Goal: Task Accomplishment & Management: Manage account settings

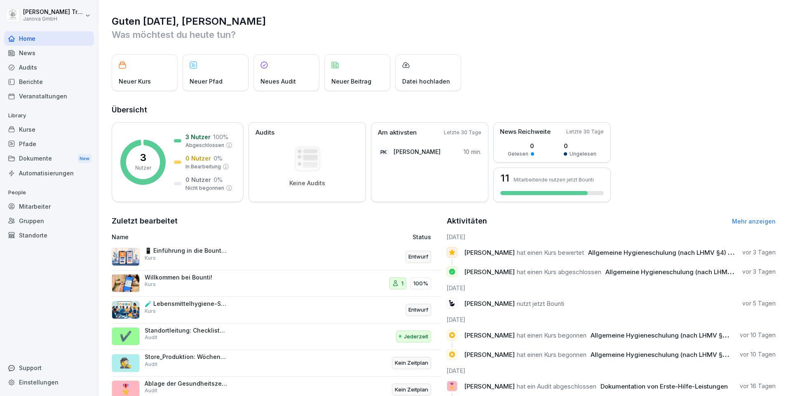
click at [34, 130] on div "Kurse" at bounding box center [49, 129] width 90 height 14
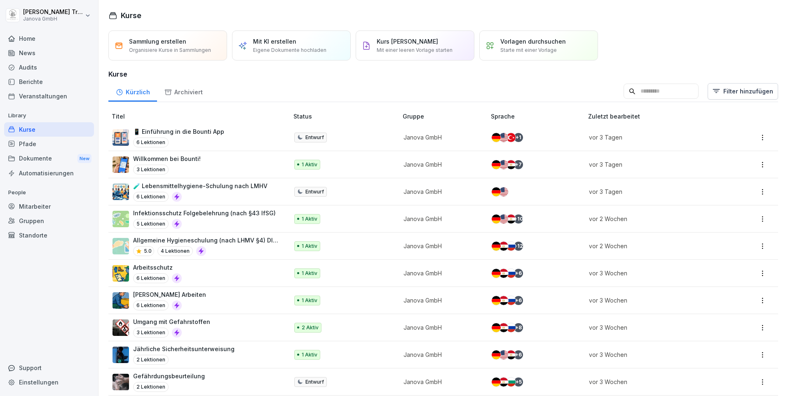
click at [218, 183] on p "🧪 Lebensmittelhygiene-Schulung nach LMHV" at bounding box center [200, 186] width 134 height 9
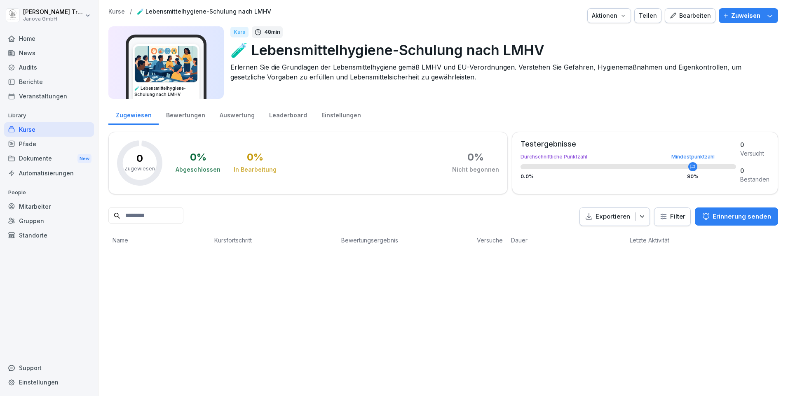
click at [689, 16] on div "Bearbeiten" at bounding box center [690, 15] width 42 height 9
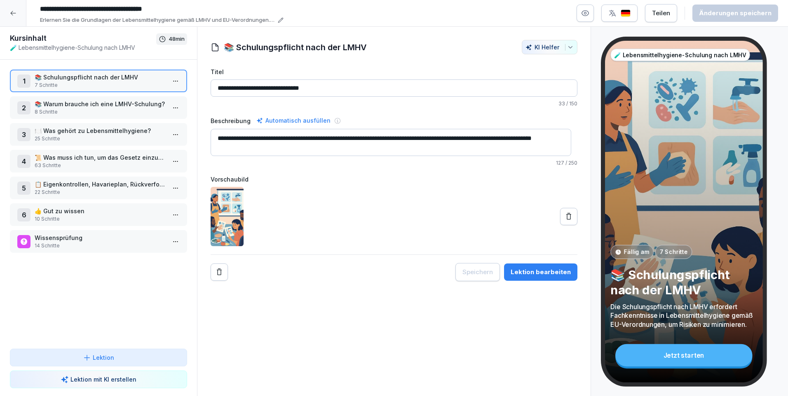
click at [122, 86] on p "7 Schritte" at bounding box center [100, 85] width 131 height 7
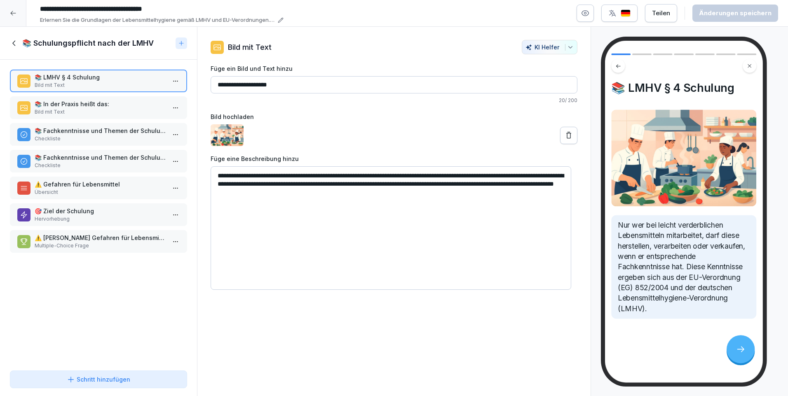
click at [114, 112] on p "Bild mit Text" at bounding box center [100, 111] width 131 height 7
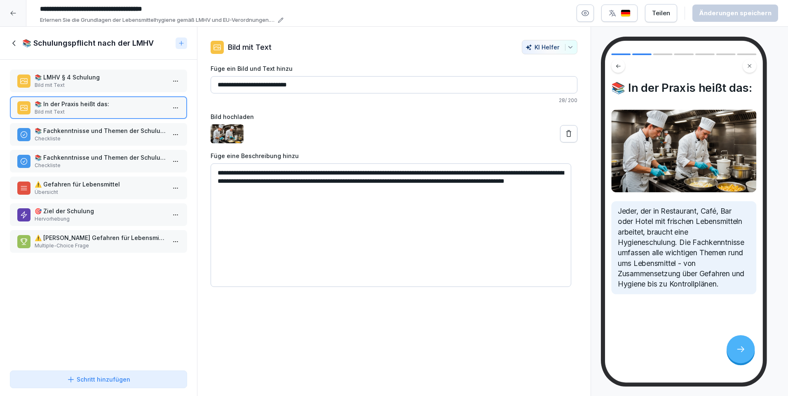
click at [115, 133] on p "📚 Fachkenntnisse und Themen der Schulung (Teil 1)" at bounding box center [100, 131] width 131 height 9
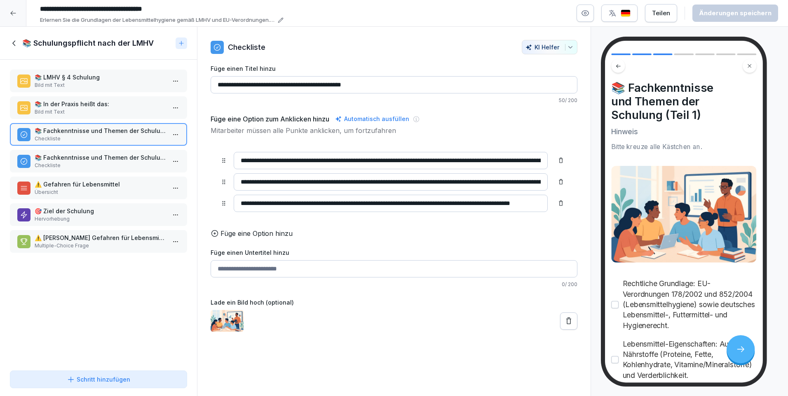
click at [115, 157] on p "📚 Fachkenntnisse und Themen der Schulung (Teil 2)" at bounding box center [100, 157] width 131 height 9
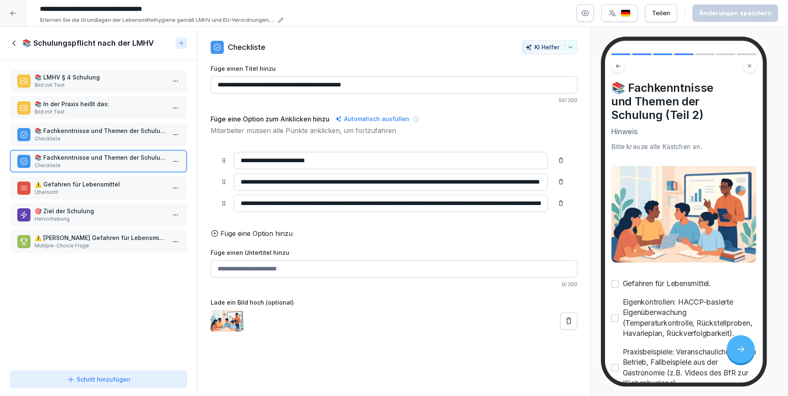
click at [115, 185] on p "⚠️ Gefahren für Lebensmittel" at bounding box center [100, 184] width 131 height 9
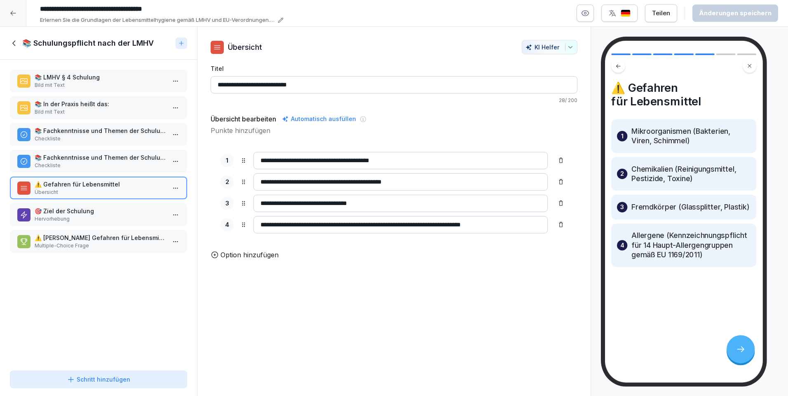
click at [99, 214] on p "🎯 Ziel der Schulung" at bounding box center [100, 211] width 131 height 9
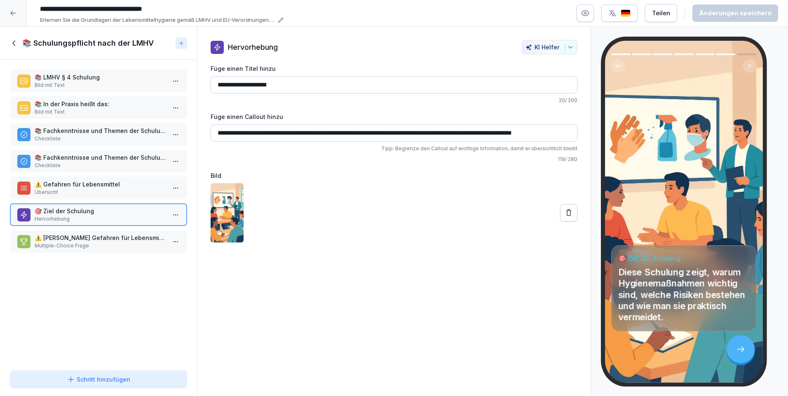
click at [90, 239] on p "⚠️ Welche Gefahren für Lebensmittel werden in der Schulung behandelt?" at bounding box center [100, 238] width 131 height 9
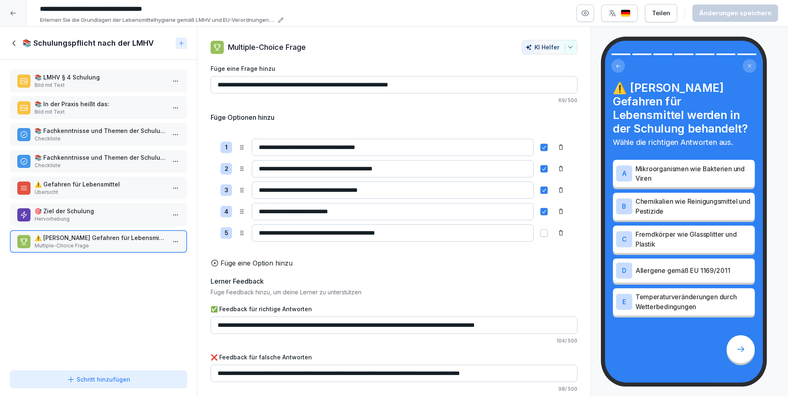
click at [18, 45] on icon at bounding box center [14, 43] width 9 height 9
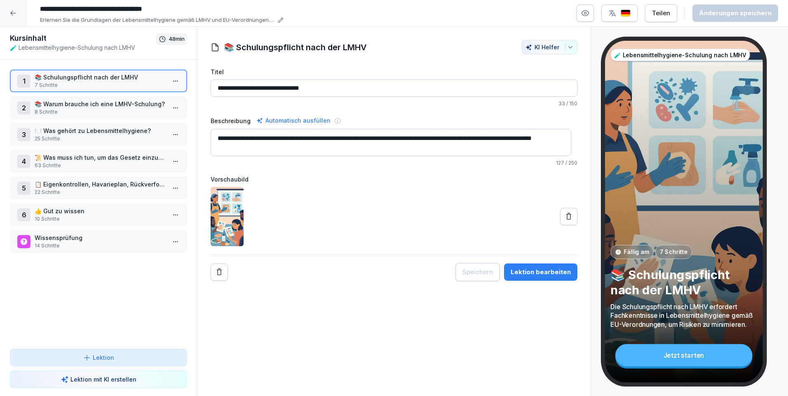
click at [65, 106] on p "📚 Warum brauche ich eine LMHV-Schulung?" at bounding box center [100, 104] width 131 height 9
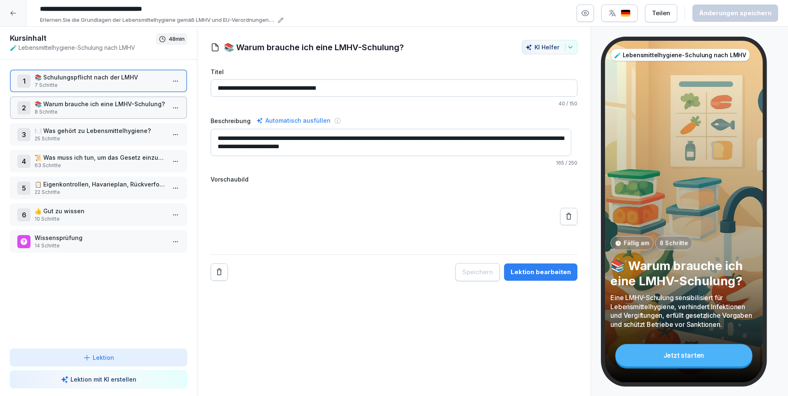
click at [65, 106] on p "📚 Warum brauche ich eine LMHV-Schulung?" at bounding box center [100, 104] width 131 height 9
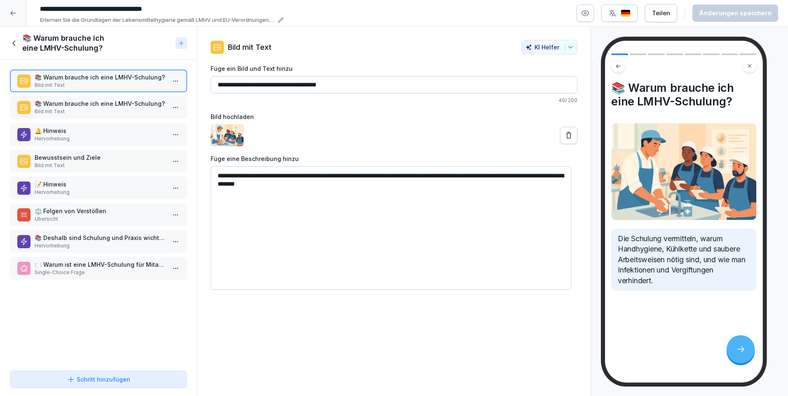
click at [64, 103] on p "📚 Warum brauche ich eine LMHV-Schulung?" at bounding box center [100, 103] width 131 height 9
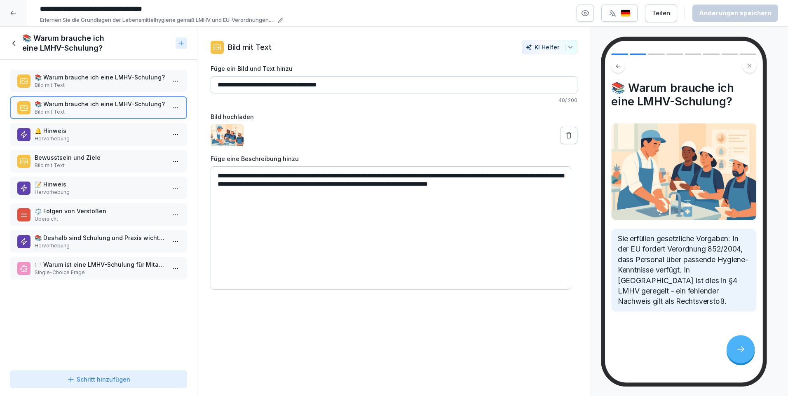
click at [80, 132] on p "🔔 Hinweis" at bounding box center [100, 131] width 131 height 9
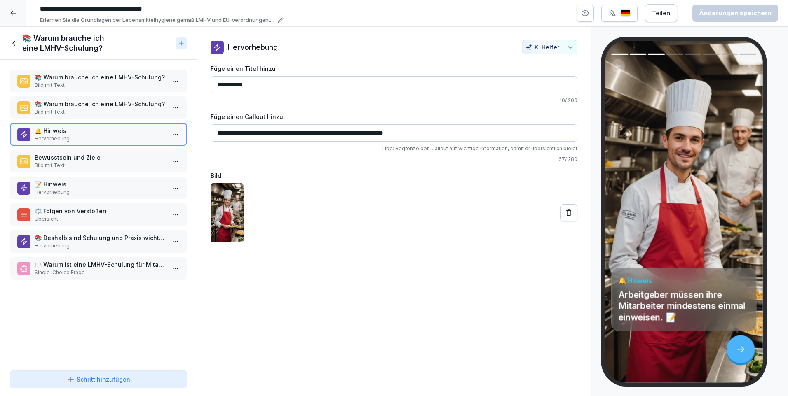
click at [72, 159] on p "Bewusstsein und Ziele" at bounding box center [100, 157] width 131 height 9
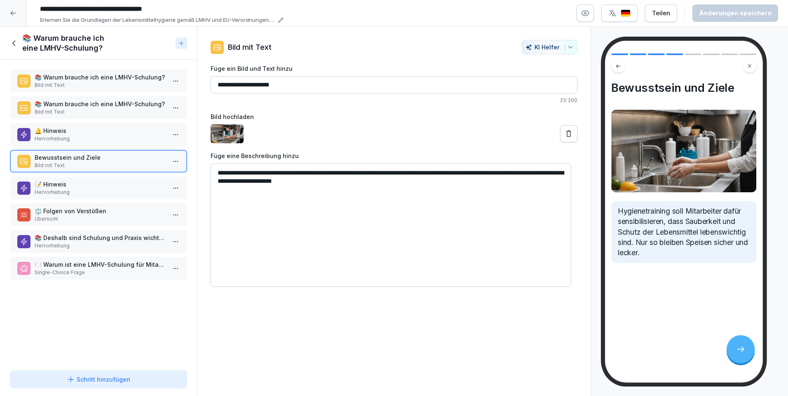
click at [69, 185] on p "📝 Hinweis" at bounding box center [100, 184] width 131 height 9
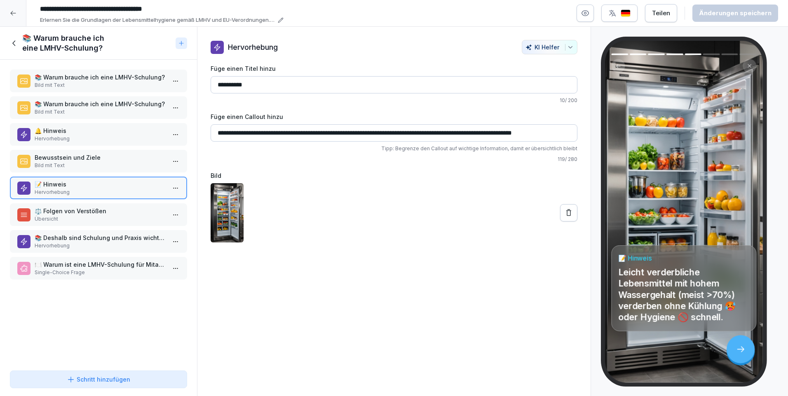
click at [74, 211] on p "⚖️ Folgen von Verstößen" at bounding box center [100, 211] width 131 height 9
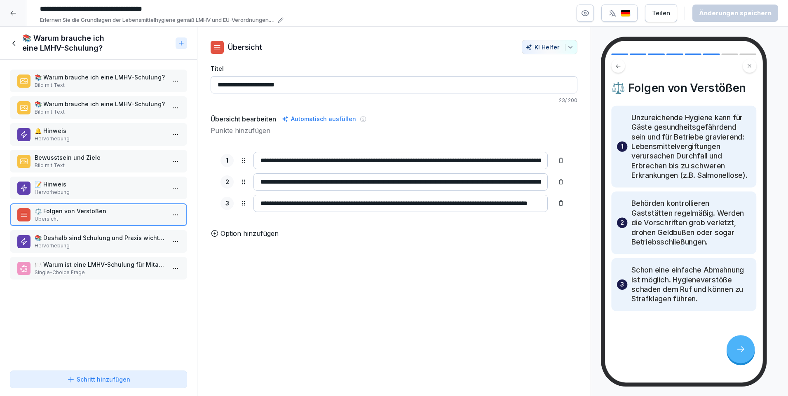
click at [75, 238] on p "📚 Deshalb sind Schulung und Praxis wichtig:" at bounding box center [100, 238] width 131 height 9
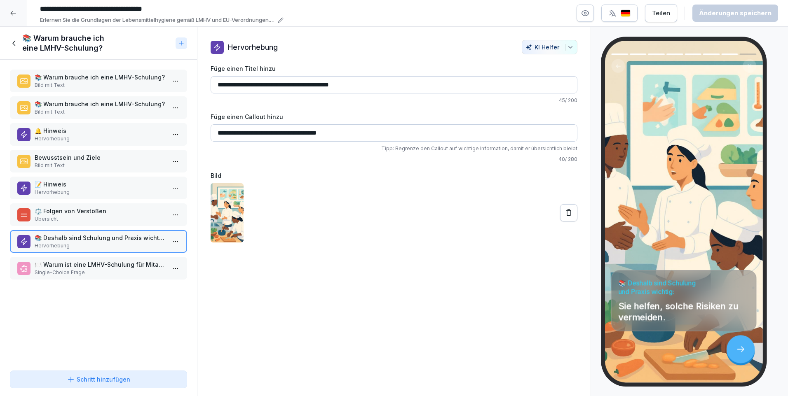
click at [66, 263] on p "🍽️ Warum ist eine LMHV-Schulung für Mitarbeiter in der Gastronomie wichtig?" at bounding box center [100, 264] width 131 height 9
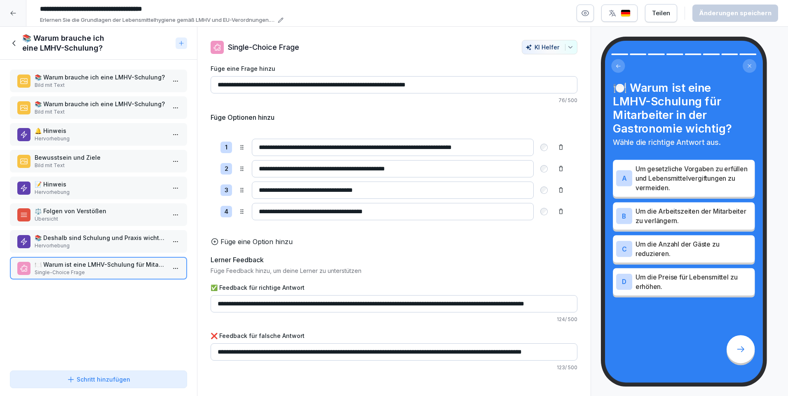
click at [15, 42] on icon at bounding box center [14, 43] width 9 height 9
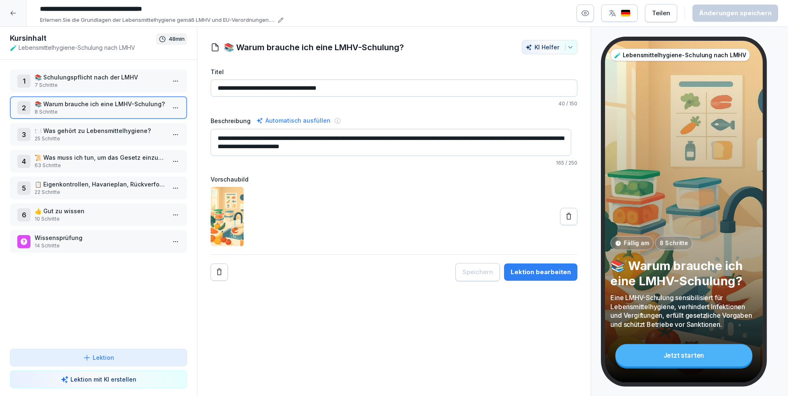
click at [69, 129] on p "🍽️ Was gehört zu Lebensmittelhygiene?" at bounding box center [100, 131] width 131 height 9
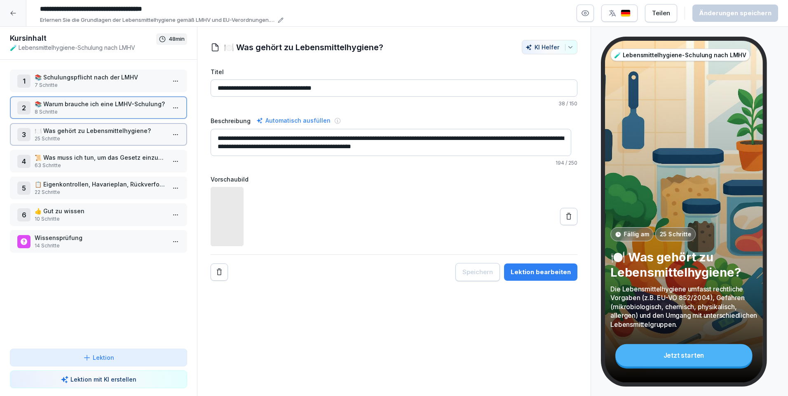
click at [69, 129] on p "🍽️ Was gehört zu Lebensmittelhygiene?" at bounding box center [100, 131] width 131 height 9
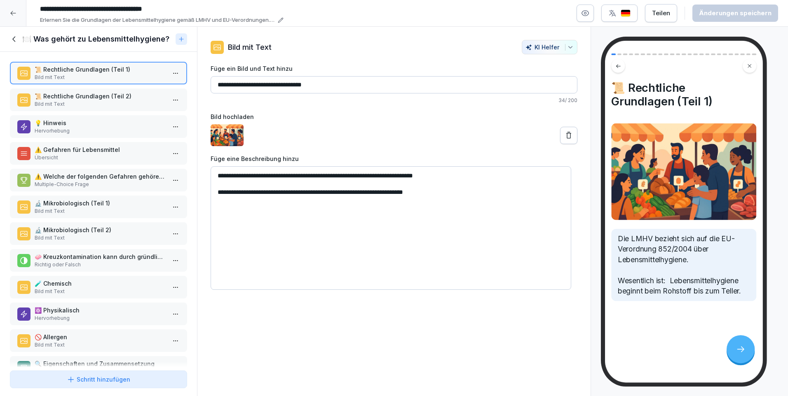
click at [69, 129] on p "Hervorhebung" at bounding box center [100, 130] width 131 height 7
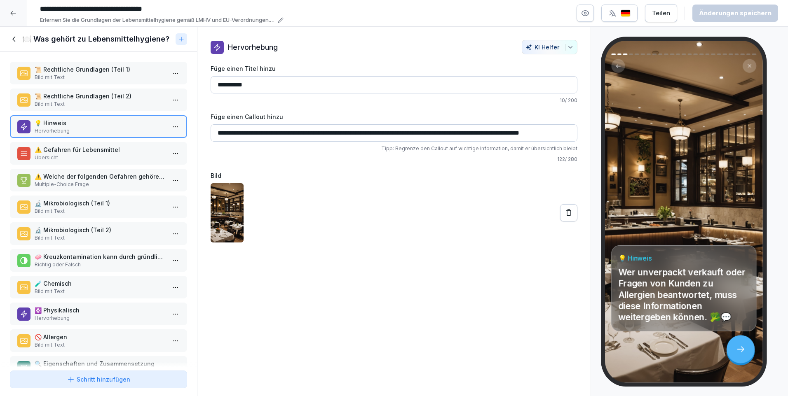
click at [64, 153] on p "⚠️ Gefahren für Lebensmittel" at bounding box center [100, 149] width 131 height 9
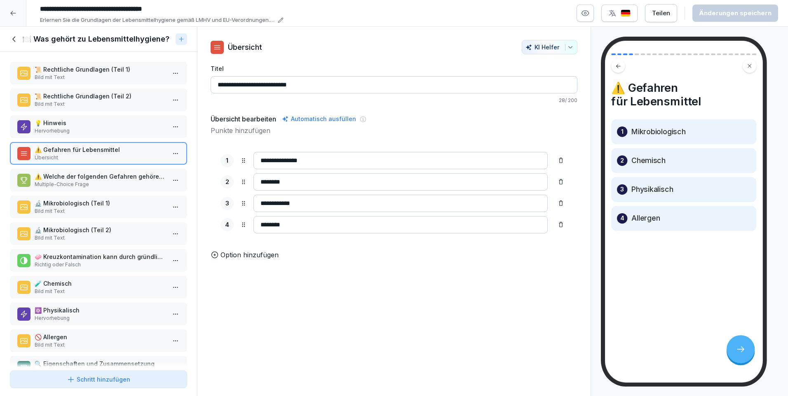
click at [62, 174] on p "⚠️ Welche der folgenden Gefahren gehören zu den Hauptgefahrengruppen für Lebens…" at bounding box center [100, 176] width 131 height 9
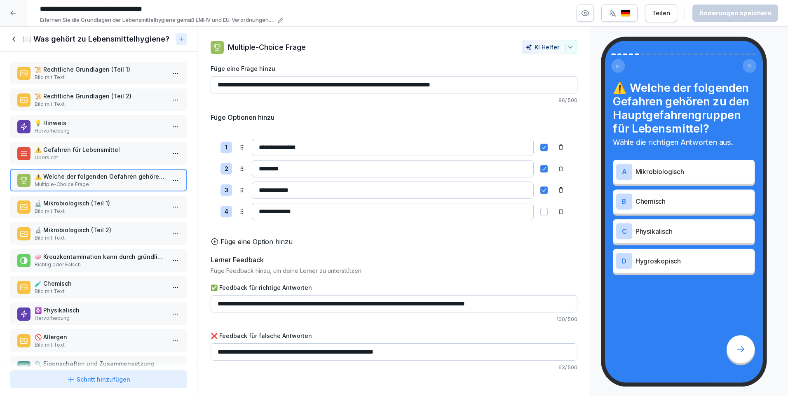
click at [66, 209] on p "Bild mit Text" at bounding box center [100, 211] width 131 height 7
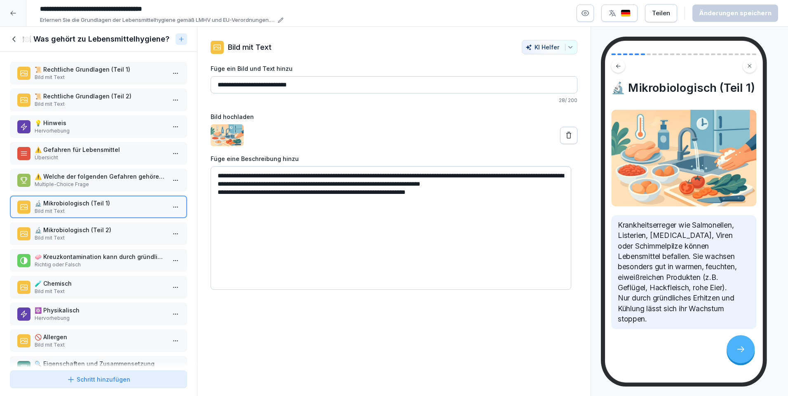
click at [58, 282] on p "🧪 Chemisch" at bounding box center [100, 283] width 131 height 9
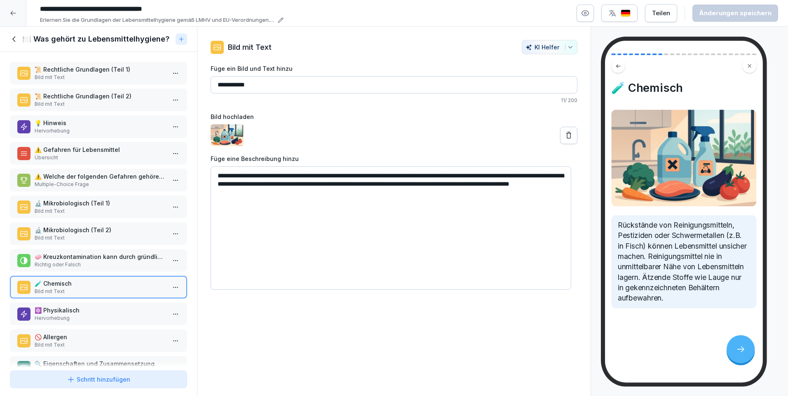
click at [62, 337] on p "🚫 Allergen" at bounding box center [100, 337] width 131 height 9
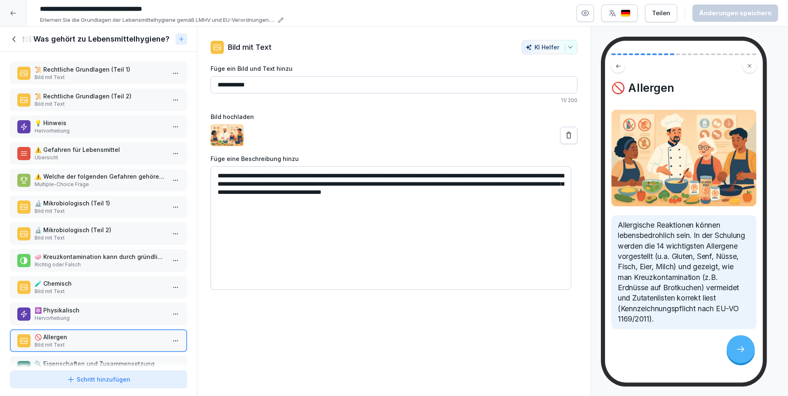
click at [16, 38] on icon at bounding box center [14, 39] width 9 height 9
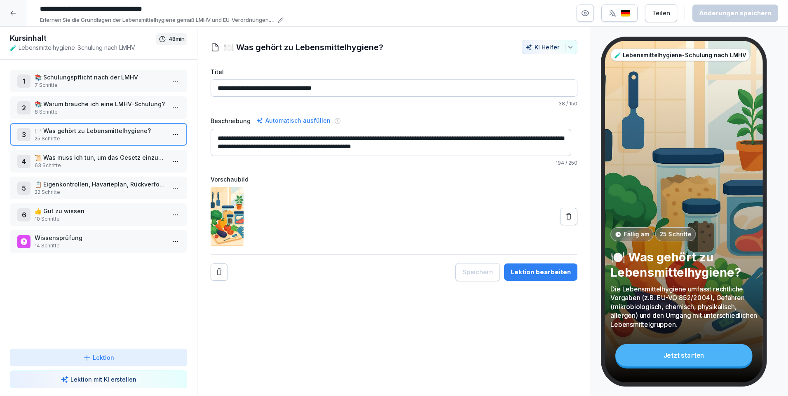
click at [99, 162] on p "📜 Was muss ich tun, um das Gesetz einzuhalten?" at bounding box center [100, 157] width 131 height 9
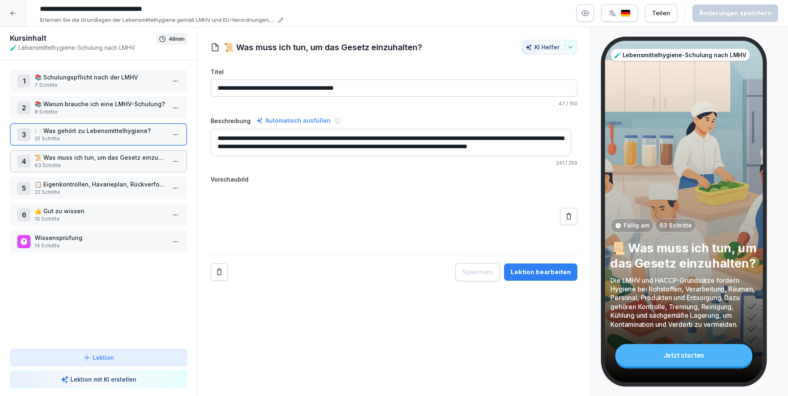
click at [99, 162] on p "📜 Was muss ich tun, um das Gesetz einzuhalten?" at bounding box center [100, 157] width 131 height 9
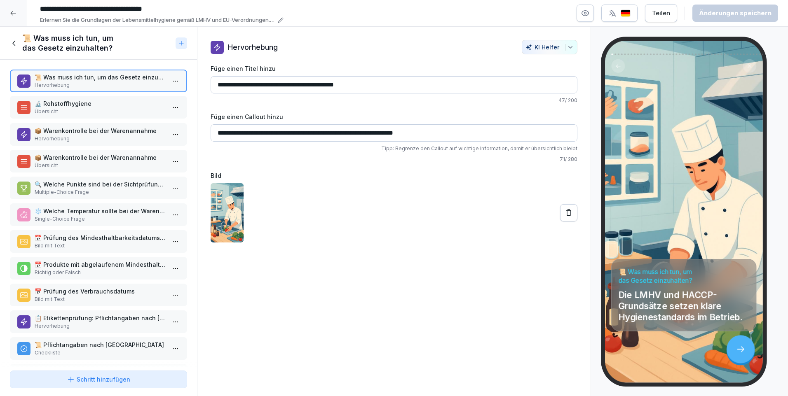
click at [63, 112] on p "Übersicht" at bounding box center [100, 111] width 131 height 7
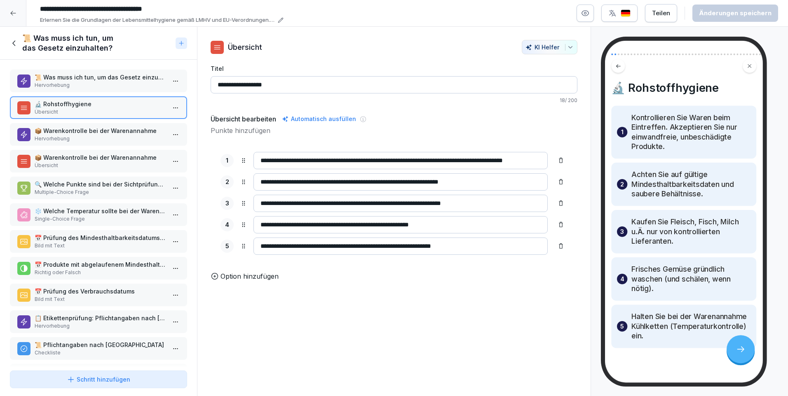
click at [61, 140] on p "Hervorhebung" at bounding box center [100, 138] width 131 height 7
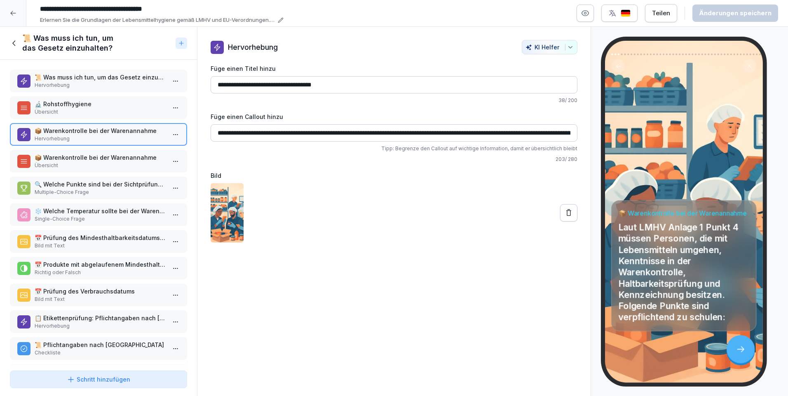
click at [65, 160] on p "📦 Warenkontrolle bei der Warenannahme" at bounding box center [100, 157] width 131 height 9
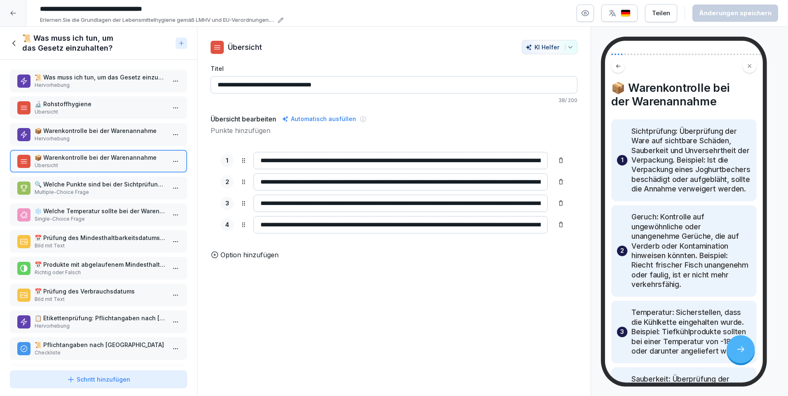
click at [78, 209] on p "❄️ Welche Temperatur sollte bei der Warenannahme von Tiefkühlprodukten eingehal…" at bounding box center [100, 211] width 131 height 9
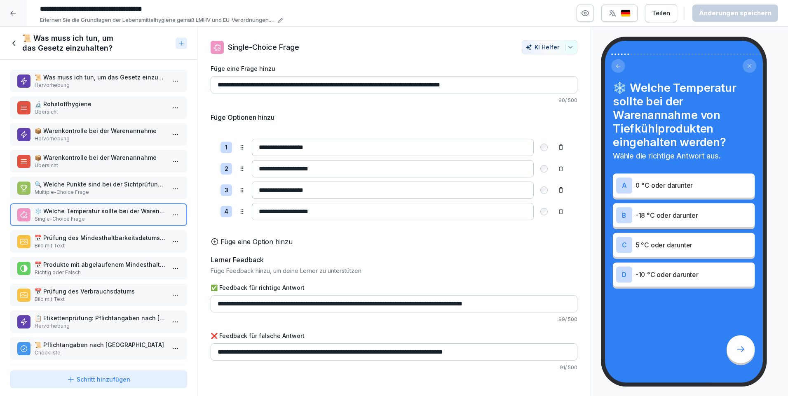
click at [79, 236] on p "📅 Prüfung des Mindesthaltbarkeitsdatums (MHD) und Verbrauchsdatums" at bounding box center [100, 238] width 131 height 9
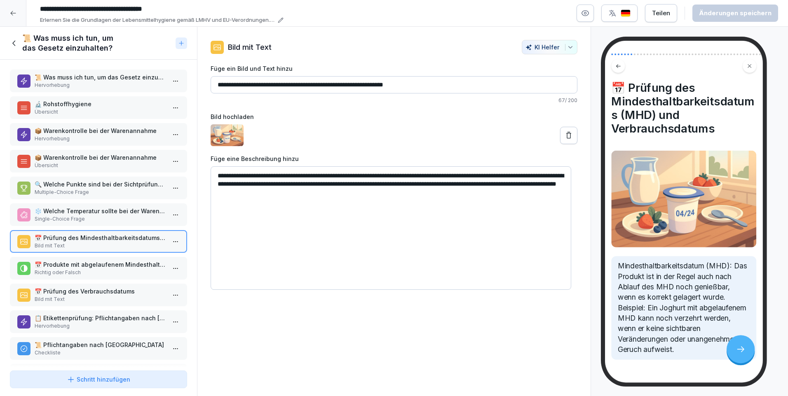
click at [69, 291] on p "📅 Prüfung des Verbrauchsdatums" at bounding box center [100, 291] width 131 height 9
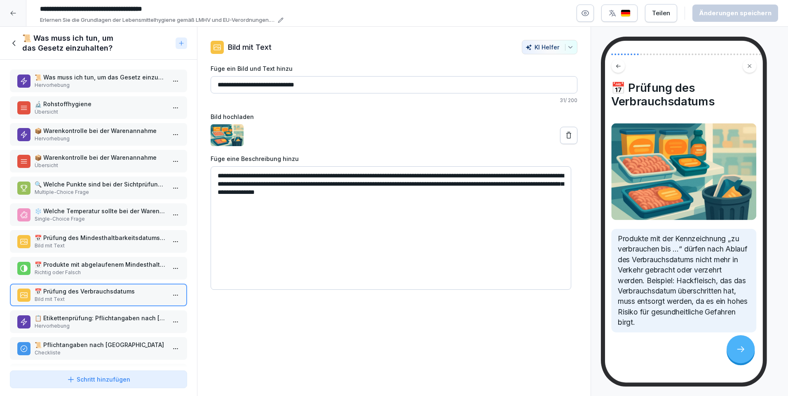
click at [12, 14] on icon at bounding box center [12, 13] width 5 height 5
